Goal: Information Seeking & Learning: Check status

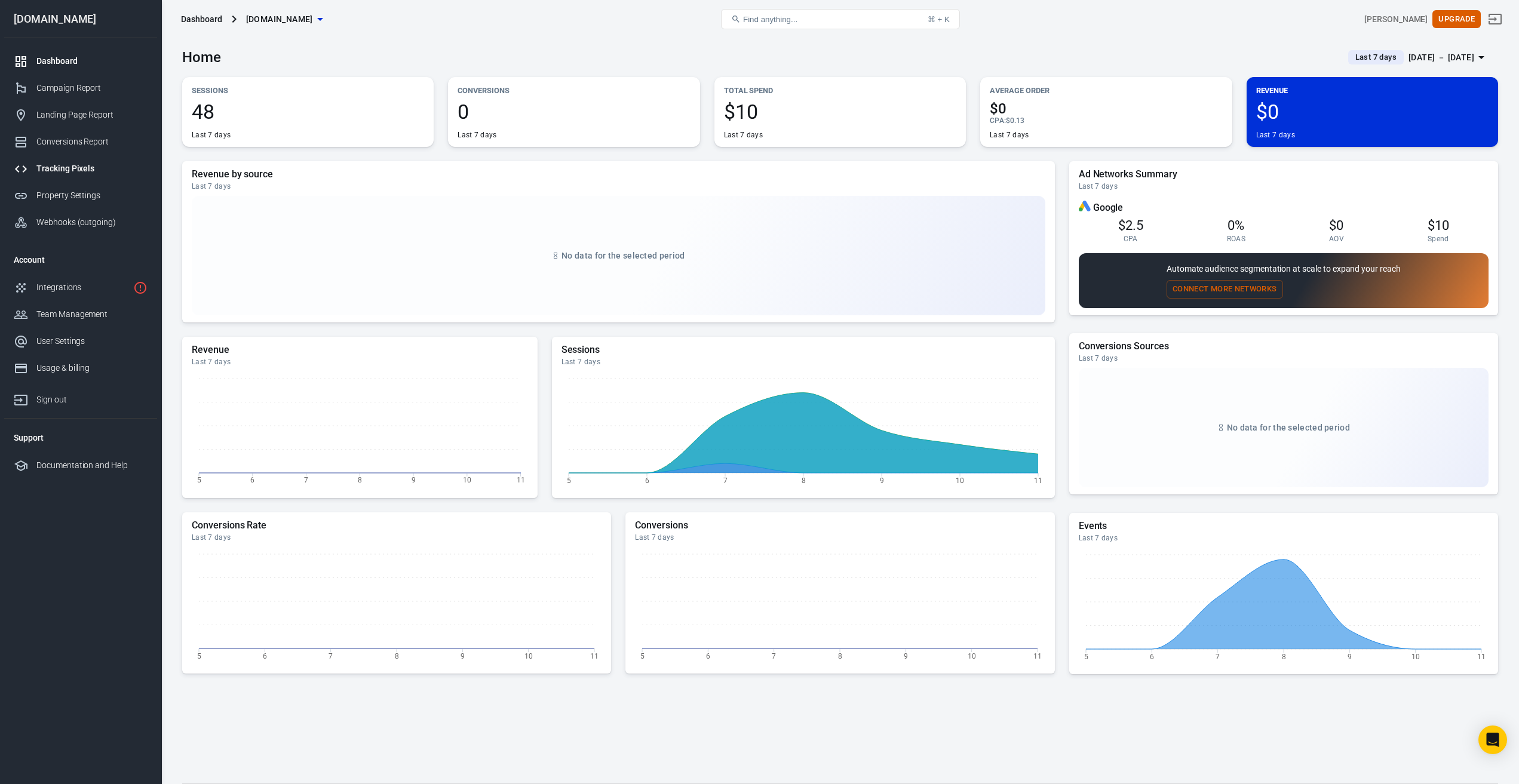
click at [92, 174] on div "Tracking Pixels" at bounding box center [92, 168] width 111 height 12
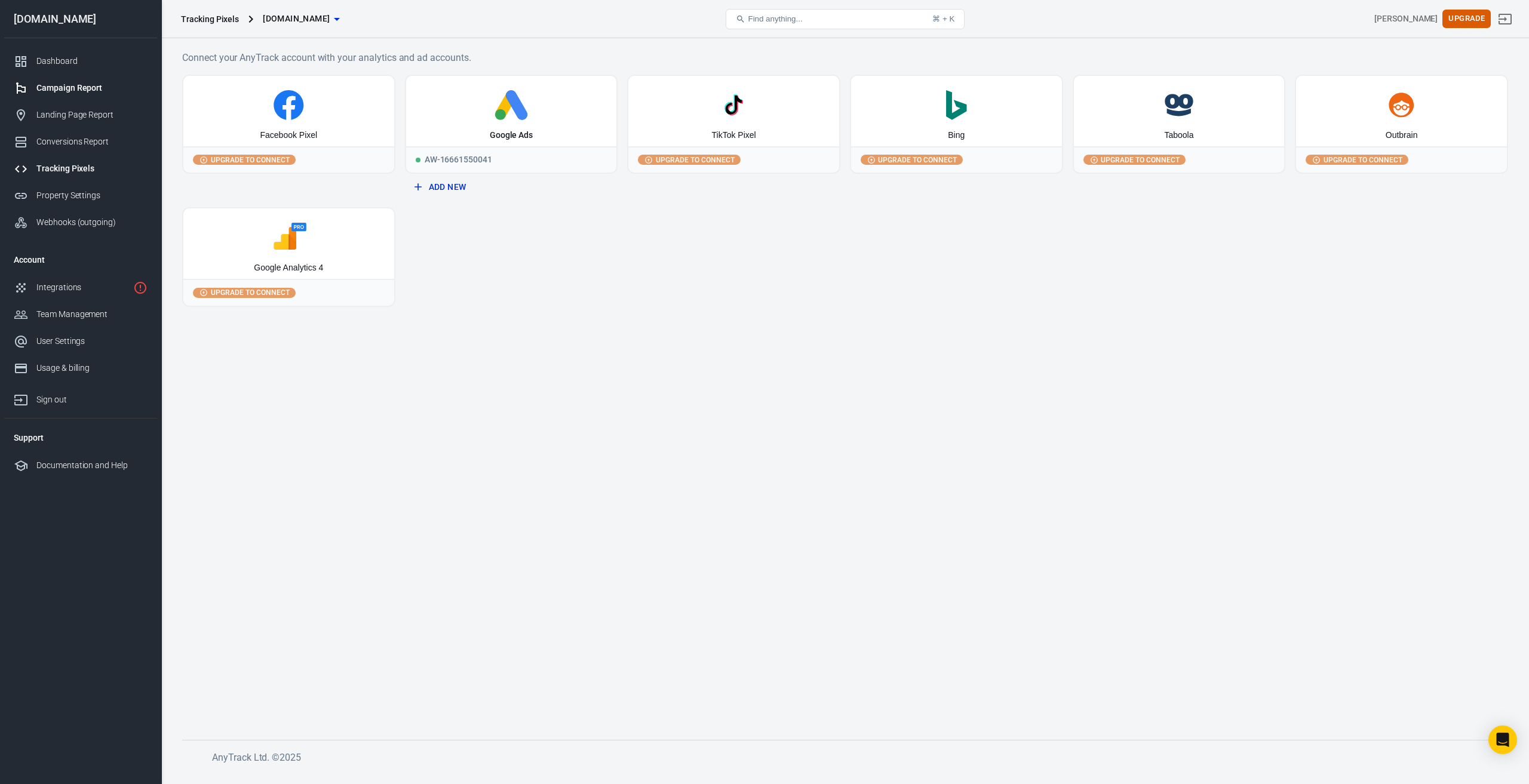
click at [96, 96] on link "Campaign Report" at bounding box center [81, 88] width 153 height 27
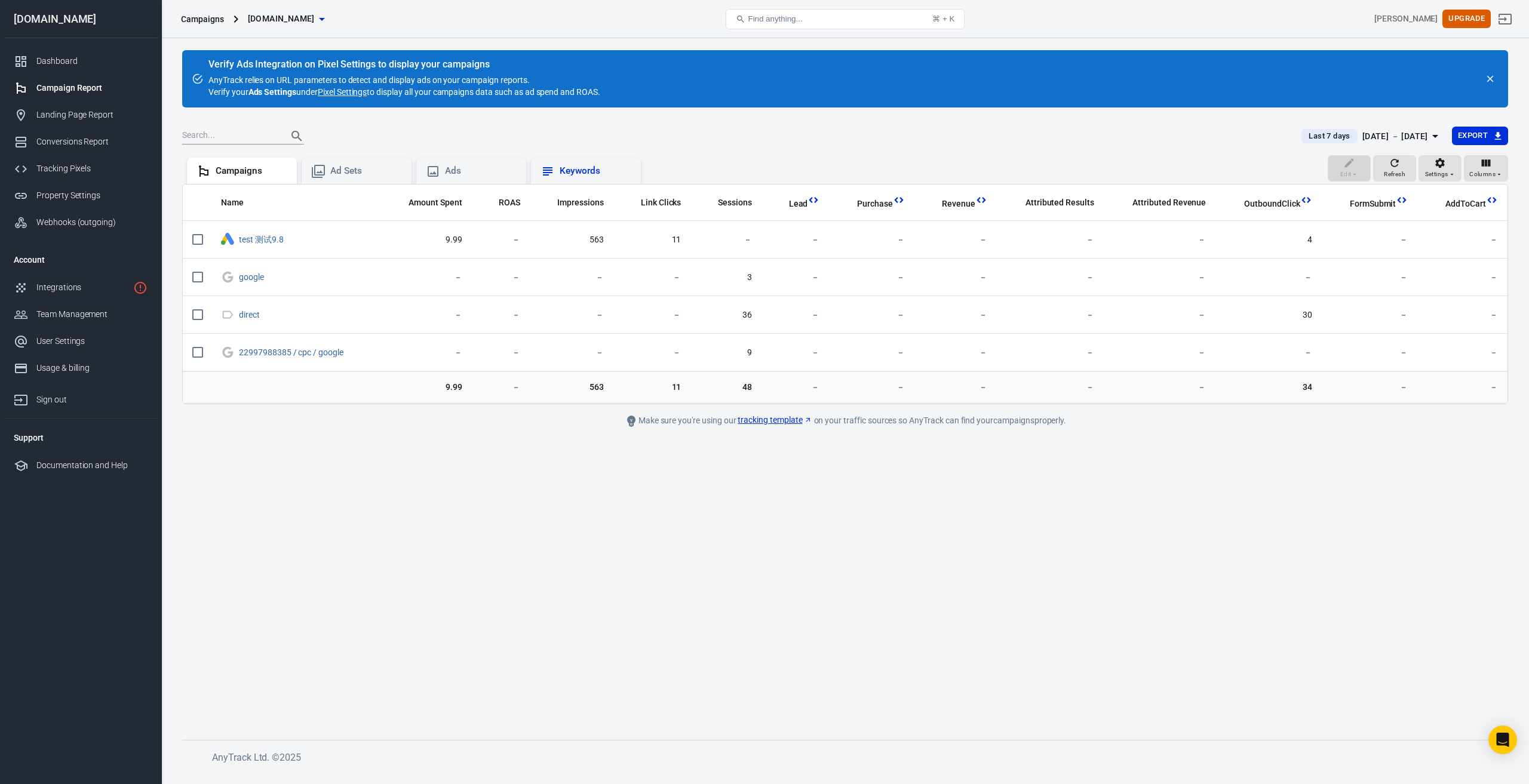
click at [587, 172] on div "Keywords" at bounding box center [596, 171] width 72 height 12
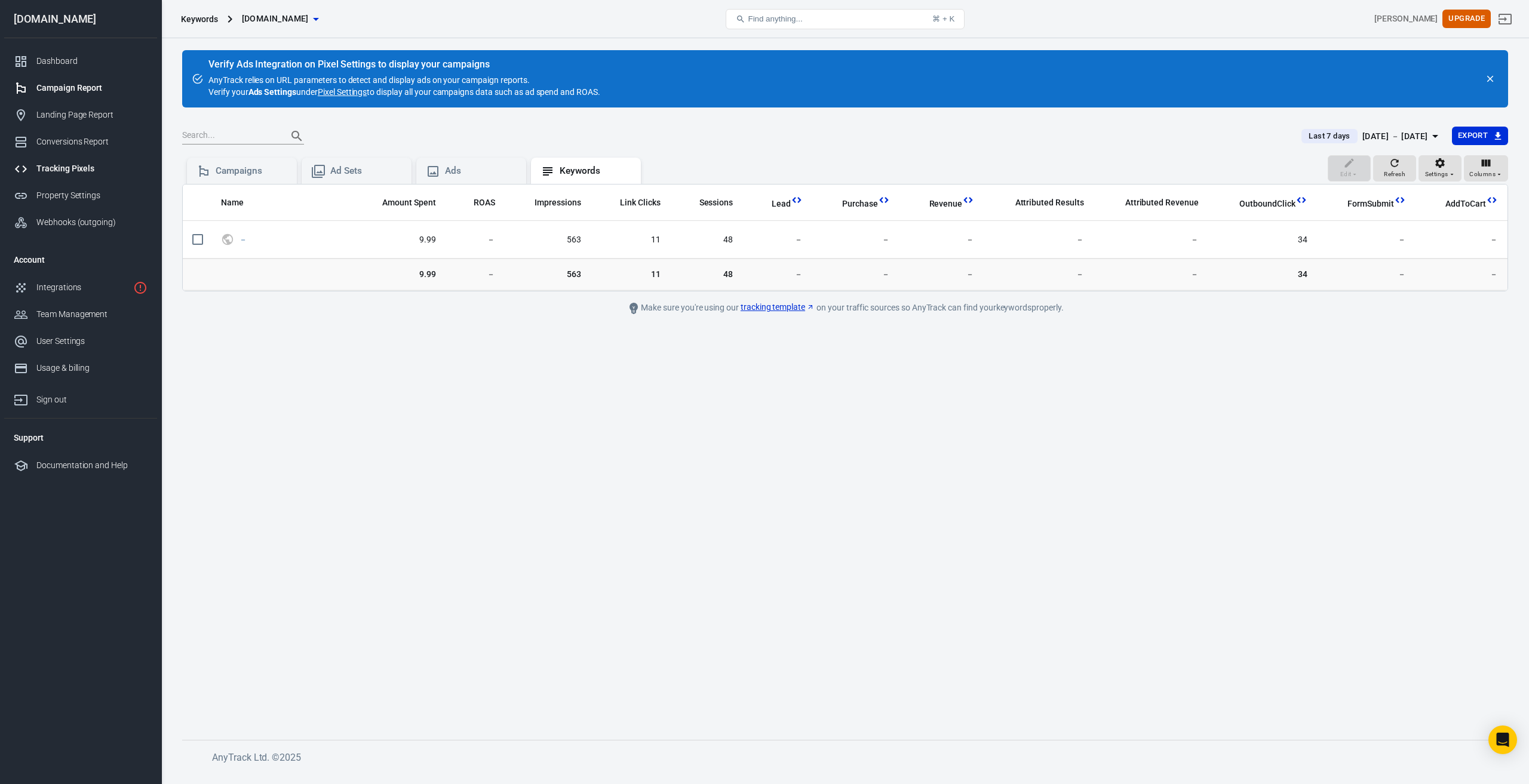
click at [92, 167] on div "Tracking Pixels" at bounding box center [92, 168] width 111 height 12
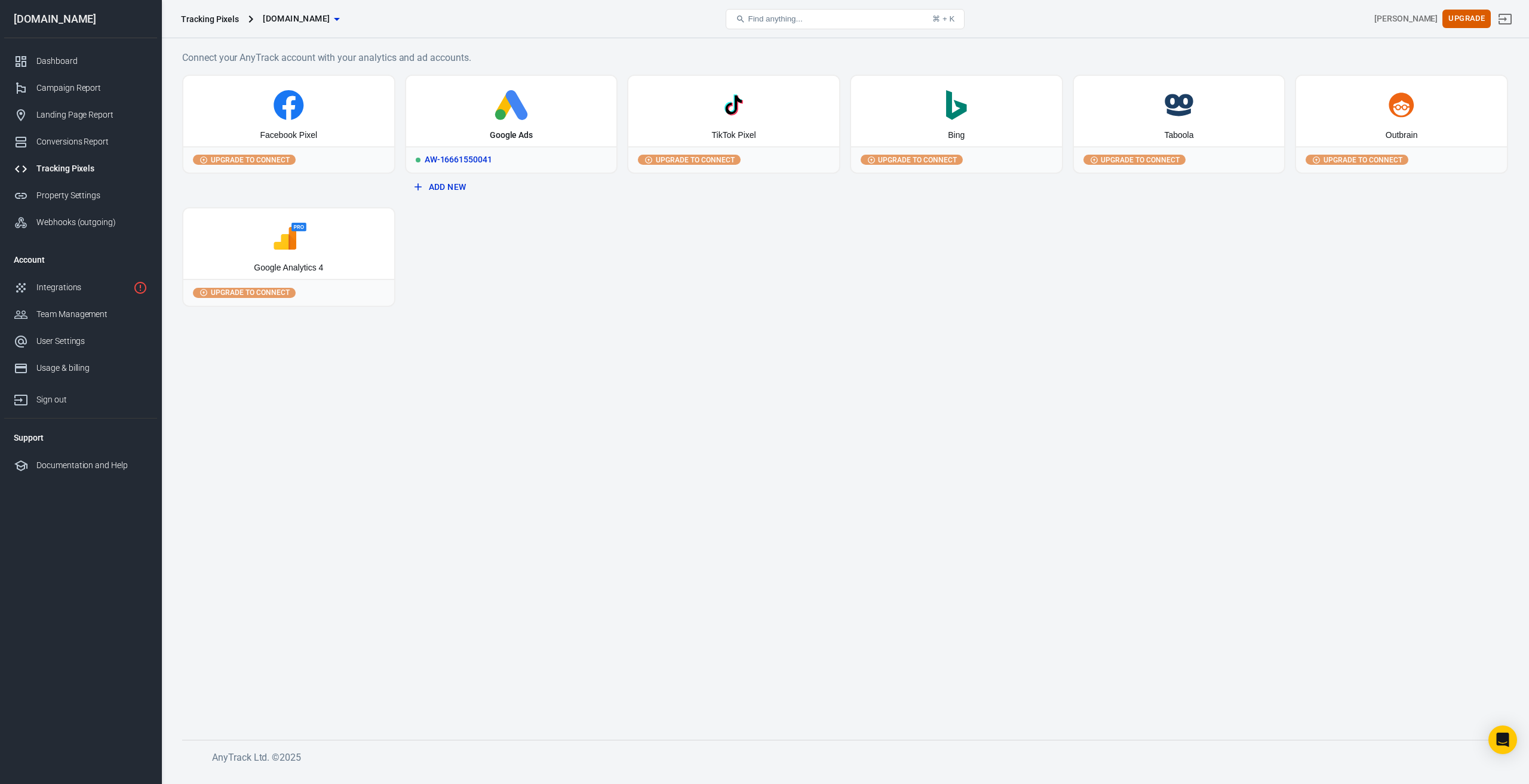
click at [466, 156] on div "AW-16661550041" at bounding box center [511, 160] width 211 height 26
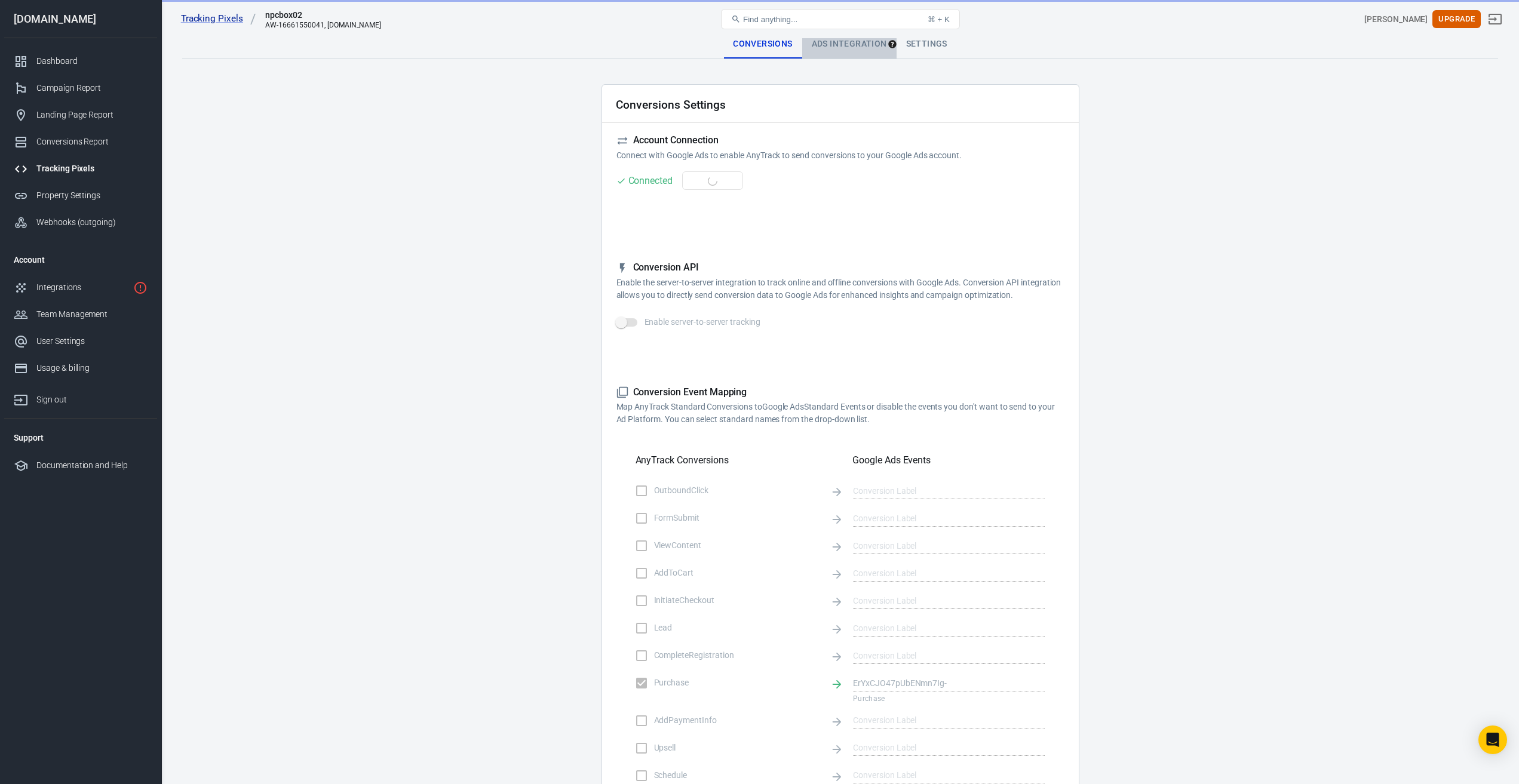
click at [851, 46] on div "Ads Integration" at bounding box center [850, 44] width 95 height 29
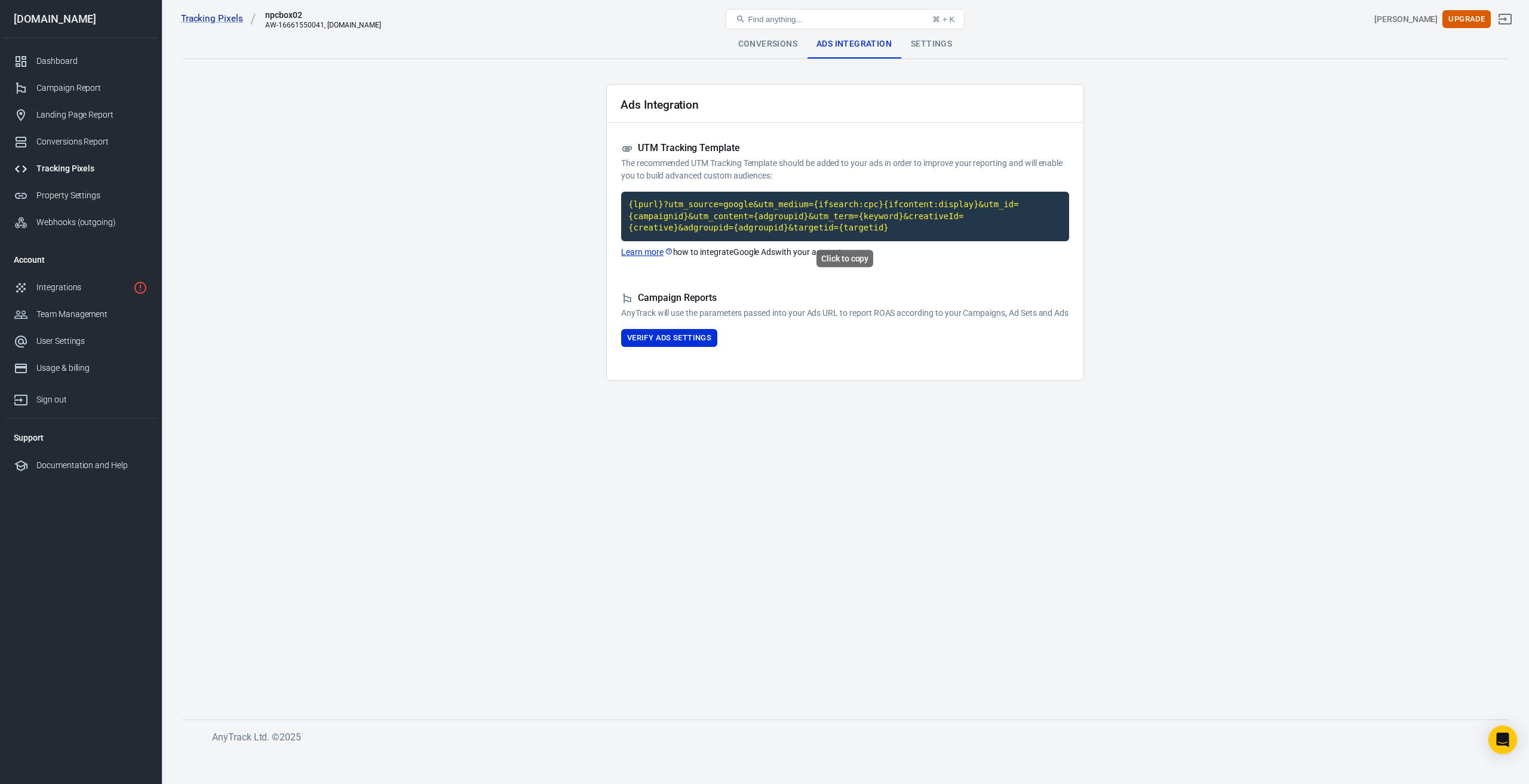
click at [725, 218] on code "{lpurl}?utm_source=google&utm_medium={ifsearch:cpc}{ifcontent:display}&utm_id={…" at bounding box center [845, 217] width 448 height 50
click at [468, 246] on main "Conversions Ads Integration Settings Ads Integration UTM Tracking Template The …" at bounding box center [846, 365] width 1326 height 671
click at [55, 62] on div "Dashboard" at bounding box center [92, 61] width 111 height 12
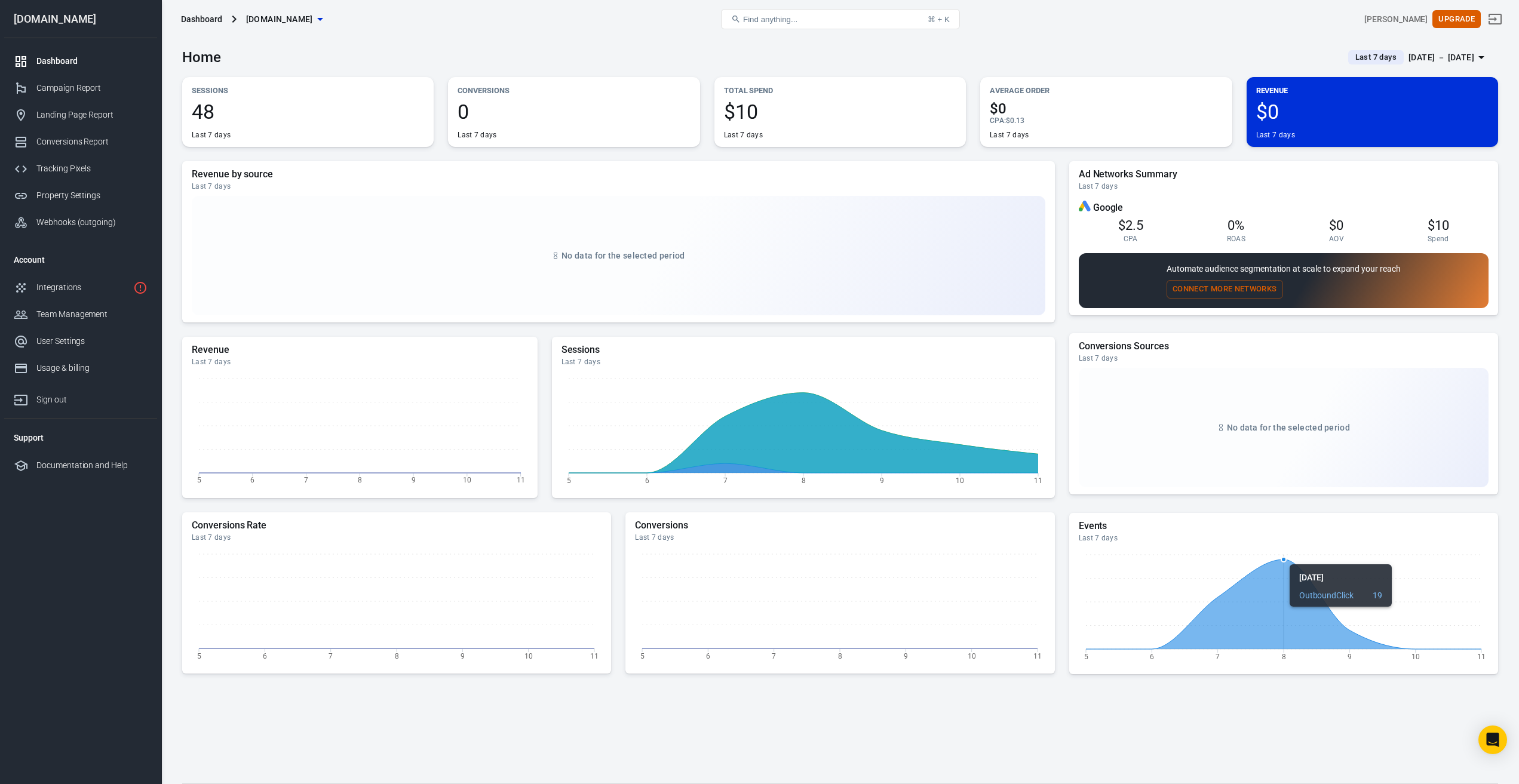
click at [1304, 612] on icon at bounding box center [1283, 604] width 396 height 89
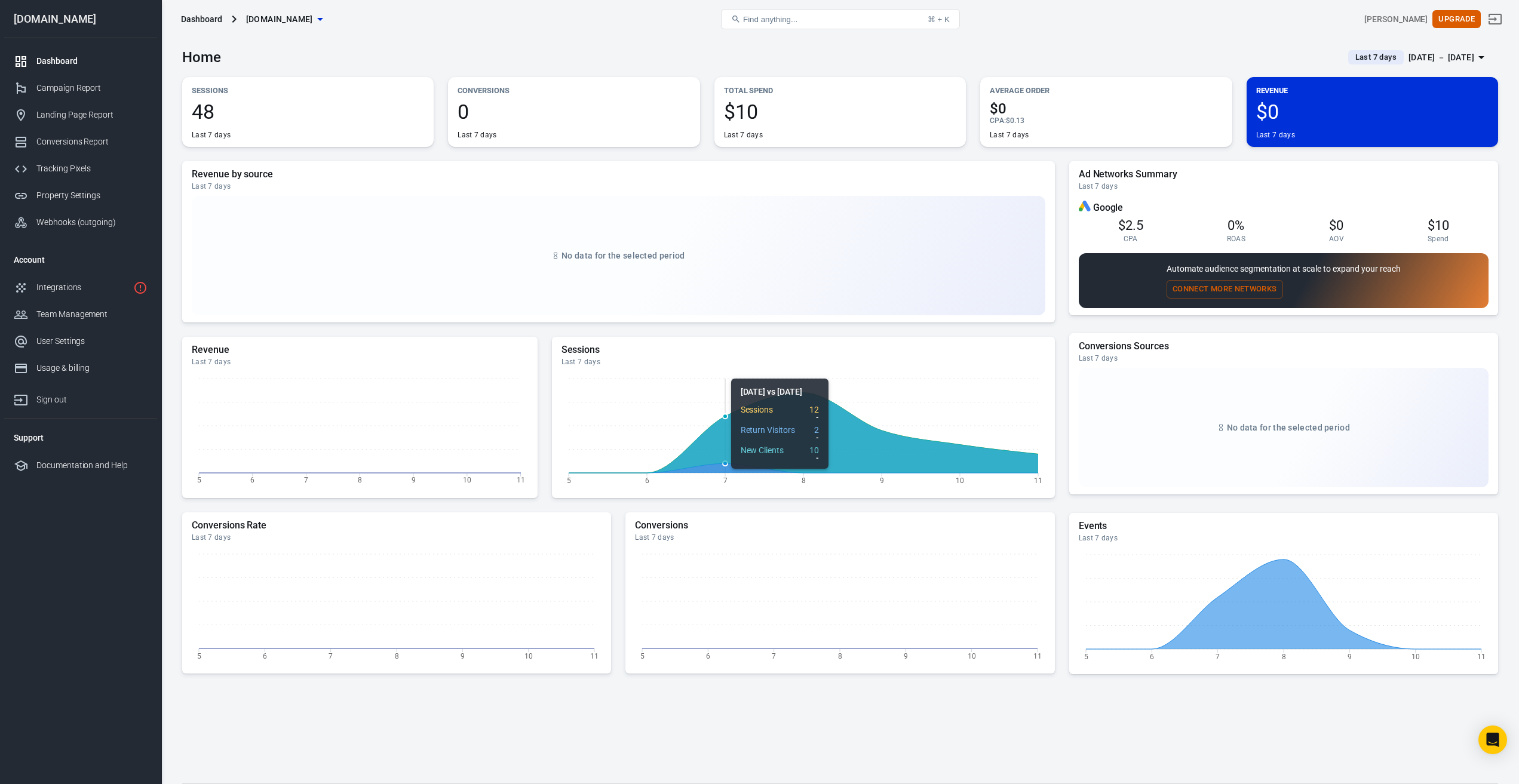
click at [720, 464] on icon at bounding box center [802, 467] width 469 height 10
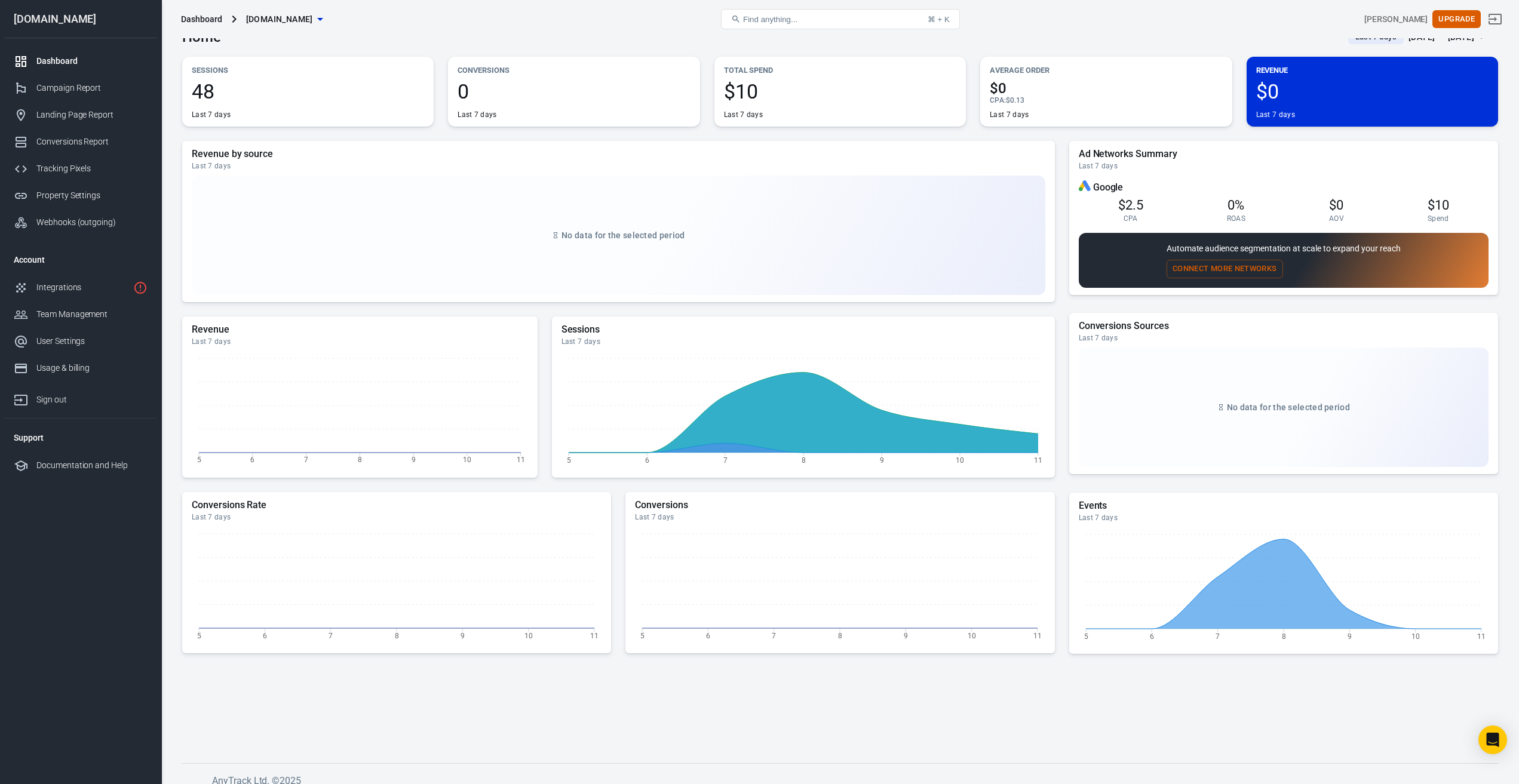
scroll to position [31, 0]
